Goal: Register for event/course

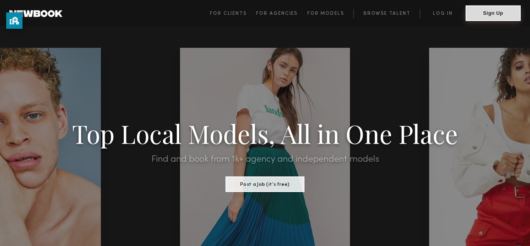
click at [475, 16] on button "Sign Up" at bounding box center [493, 13] width 55 height 16
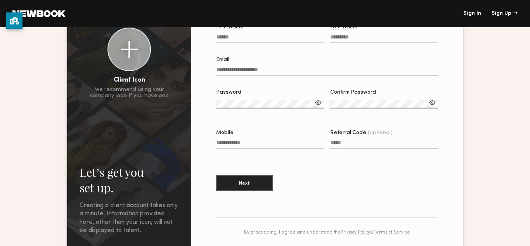
scroll to position [78, 0]
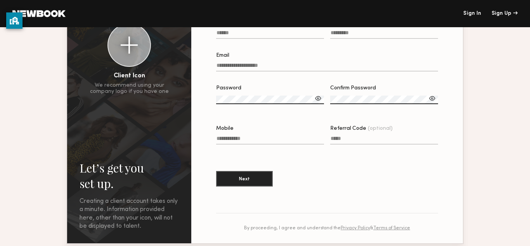
click at [134, 42] on div at bounding box center [129, 44] width 17 height 17
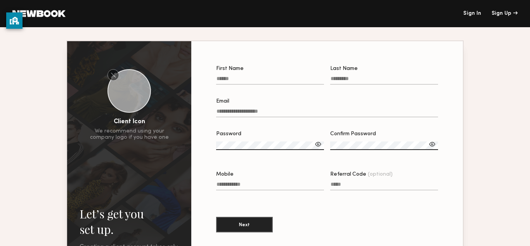
scroll to position [32, 0]
click at [285, 75] on label "First Name" at bounding box center [270, 79] width 108 height 26
click at [285, 76] on input "First Name" at bounding box center [270, 80] width 108 height 9
click at [283, 79] on input "First Name" at bounding box center [270, 80] width 108 height 9
type input "******"
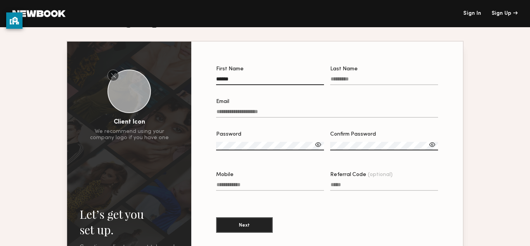
type input "*****"
type input "**********"
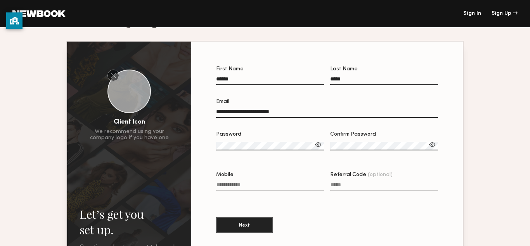
type input "**********"
click at [316, 147] on div at bounding box center [318, 145] width 8 height 8
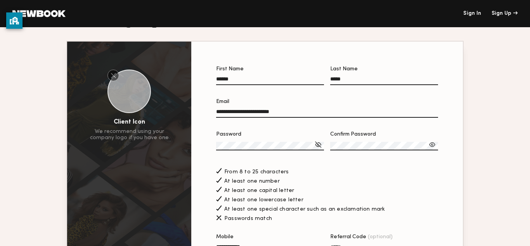
click at [433, 144] on div at bounding box center [433, 145] width 8 height 8
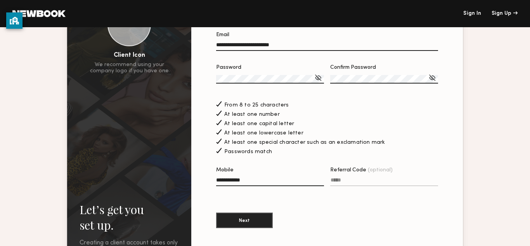
scroll to position [145, 0]
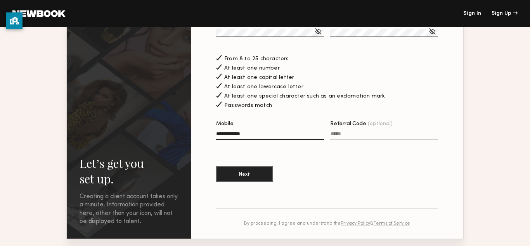
click at [398, 138] on input "Referral Code (optional)" at bounding box center [384, 135] width 108 height 9
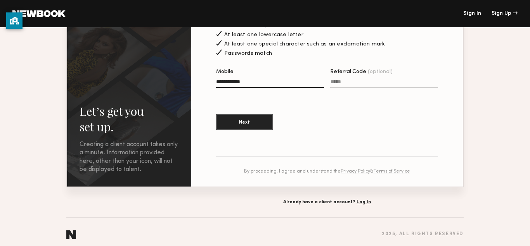
scroll to position [203, 0]
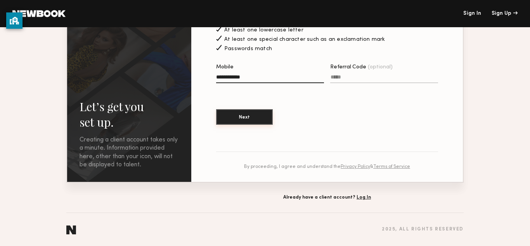
click at [250, 114] on button "Next" at bounding box center [244, 117] width 57 height 16
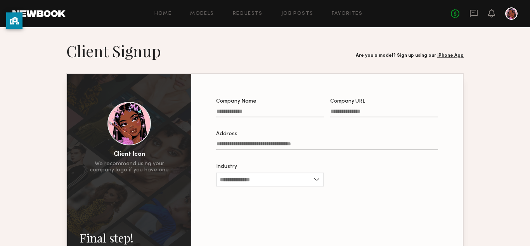
click at [312, 109] on input "Company Name" at bounding box center [270, 112] width 108 height 9
type input "**********"
click at [354, 106] on label "Company URL" at bounding box center [384, 112] width 108 height 26
click at [354, 108] on input "Company URL" at bounding box center [384, 112] width 108 height 9
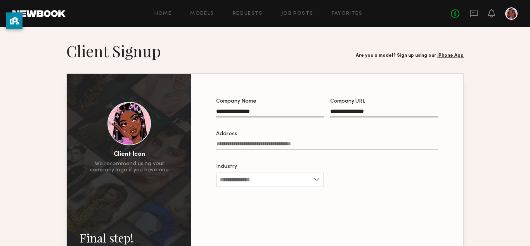
type input "**********"
click at [314, 147] on input "Address" at bounding box center [327, 145] width 222 height 9
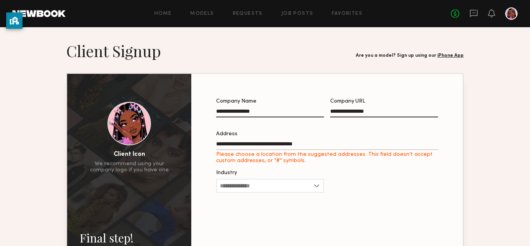
type input "**********"
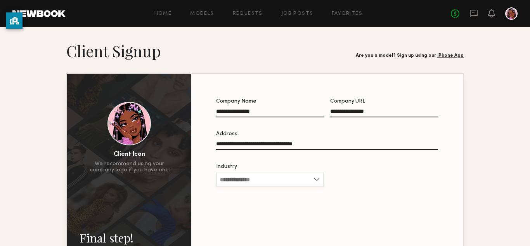
click at [299, 177] on input "Industry" at bounding box center [270, 179] width 108 height 14
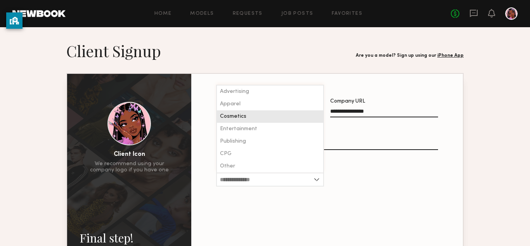
click at [298, 115] on div "Cosmetics" at bounding box center [270, 116] width 106 height 12
type input "*********"
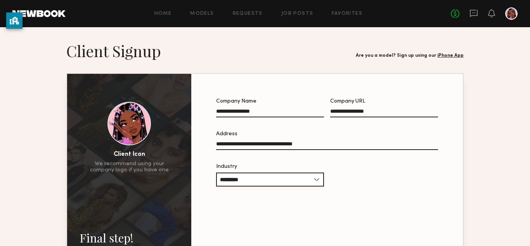
scroll to position [98, 0]
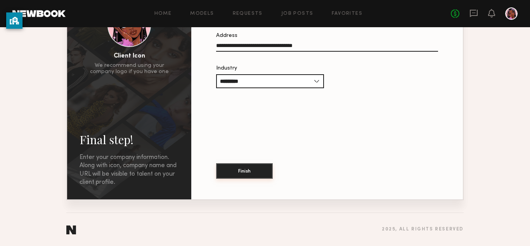
click at [248, 170] on button "Finish" at bounding box center [244, 171] width 57 height 16
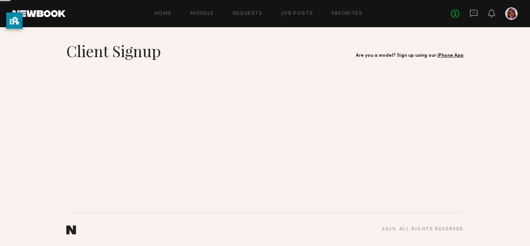
scroll to position [0, 0]
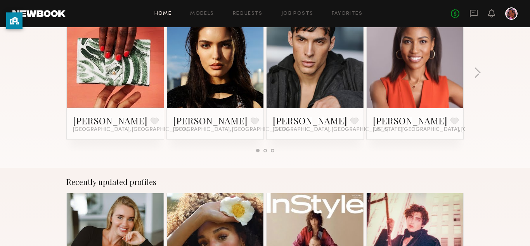
scroll to position [109, 0]
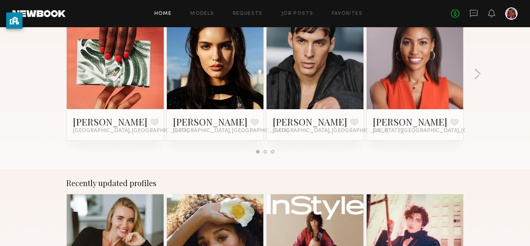
click at [418, 64] on link at bounding box center [415, 60] width 47 height 97
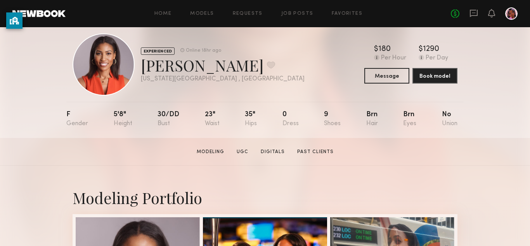
scroll to position [2, 0]
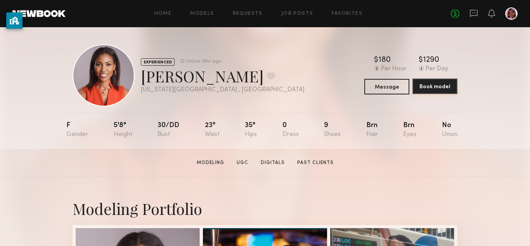
click at [419, 83] on button "Book model" at bounding box center [435, 86] width 45 height 16
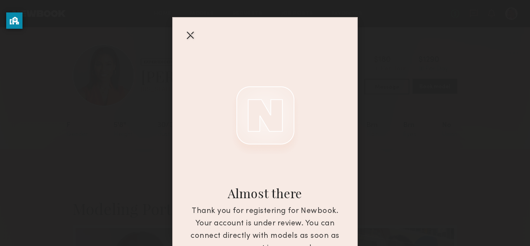
scroll to position [11, 0]
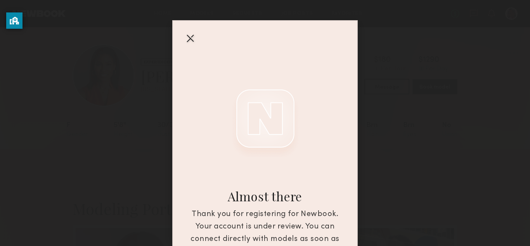
click at [391, 130] on div "Almost there Thank you for registering for Newbook. Your account is under revie…" at bounding box center [265, 123] width 530 height 246
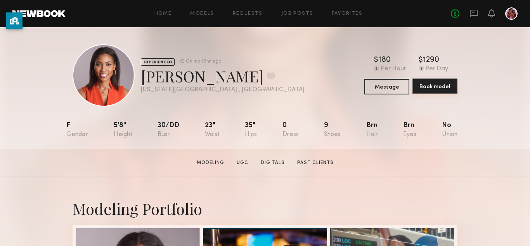
click at [424, 84] on button "Book model" at bounding box center [435, 86] width 45 height 16
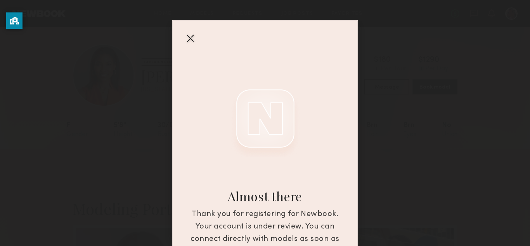
click at [396, 139] on div "Almost there Thank you for registering for Newbook. Your account is under revie…" at bounding box center [265, 123] width 530 height 246
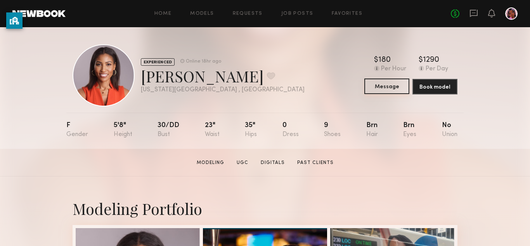
click at [385, 90] on button "Message" at bounding box center [387, 86] width 45 height 16
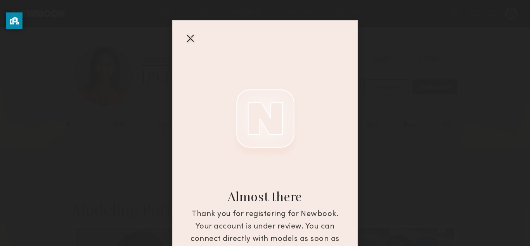
click at [371, 137] on div "Almost there Thank you for registering for Newbook. Your account is under revie…" at bounding box center [265, 123] width 530 height 246
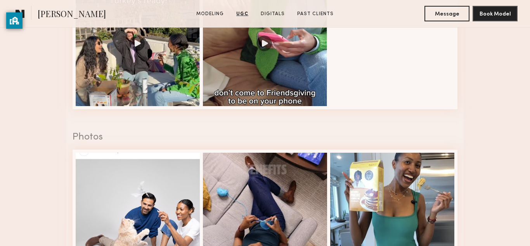
scroll to position [991, 0]
